Goal: Task Accomplishment & Management: Manage account settings

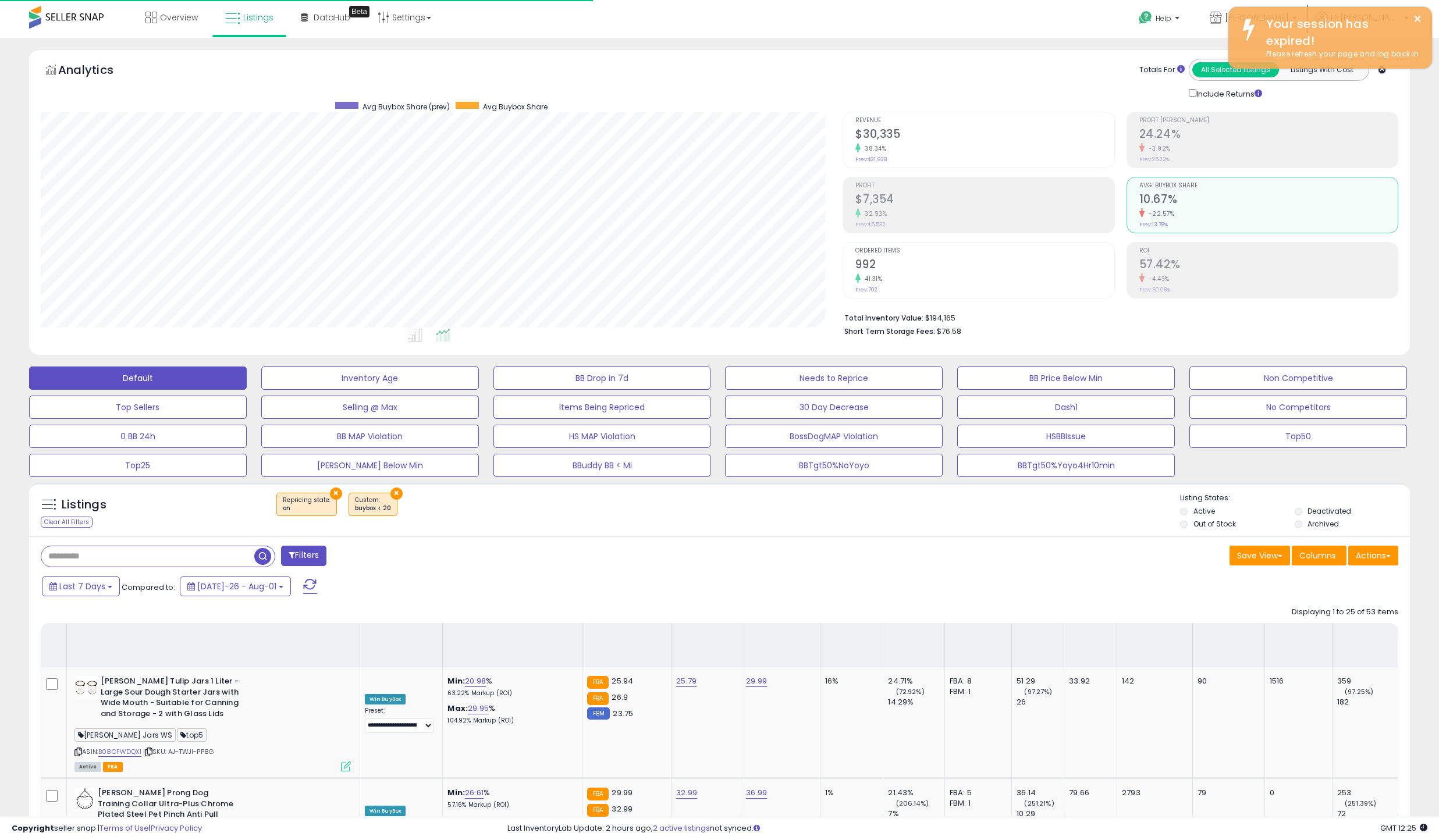
select select "**********"
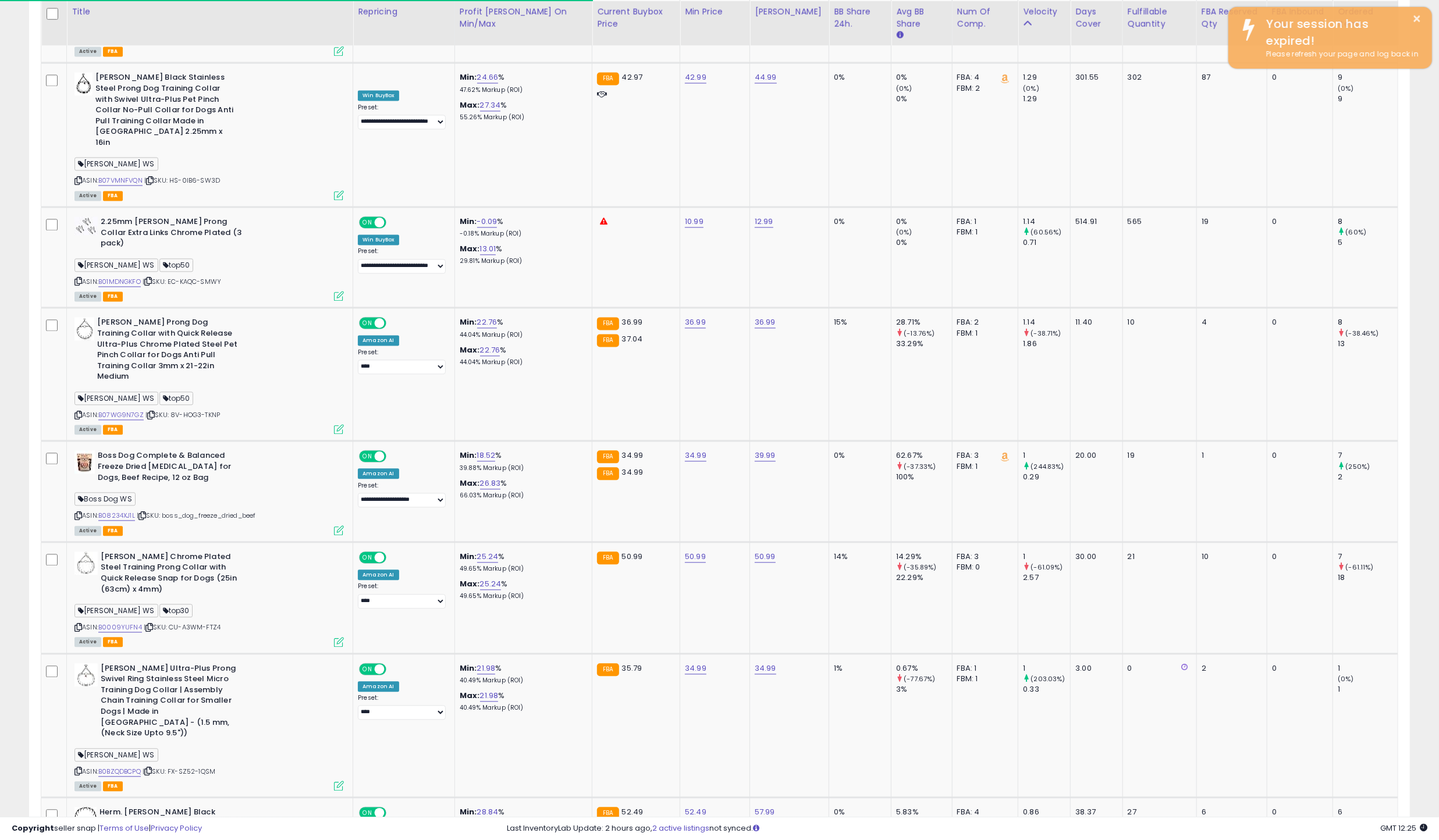
scroll to position [238, 801]
